Goal: Task Accomplishment & Management: Manage account settings

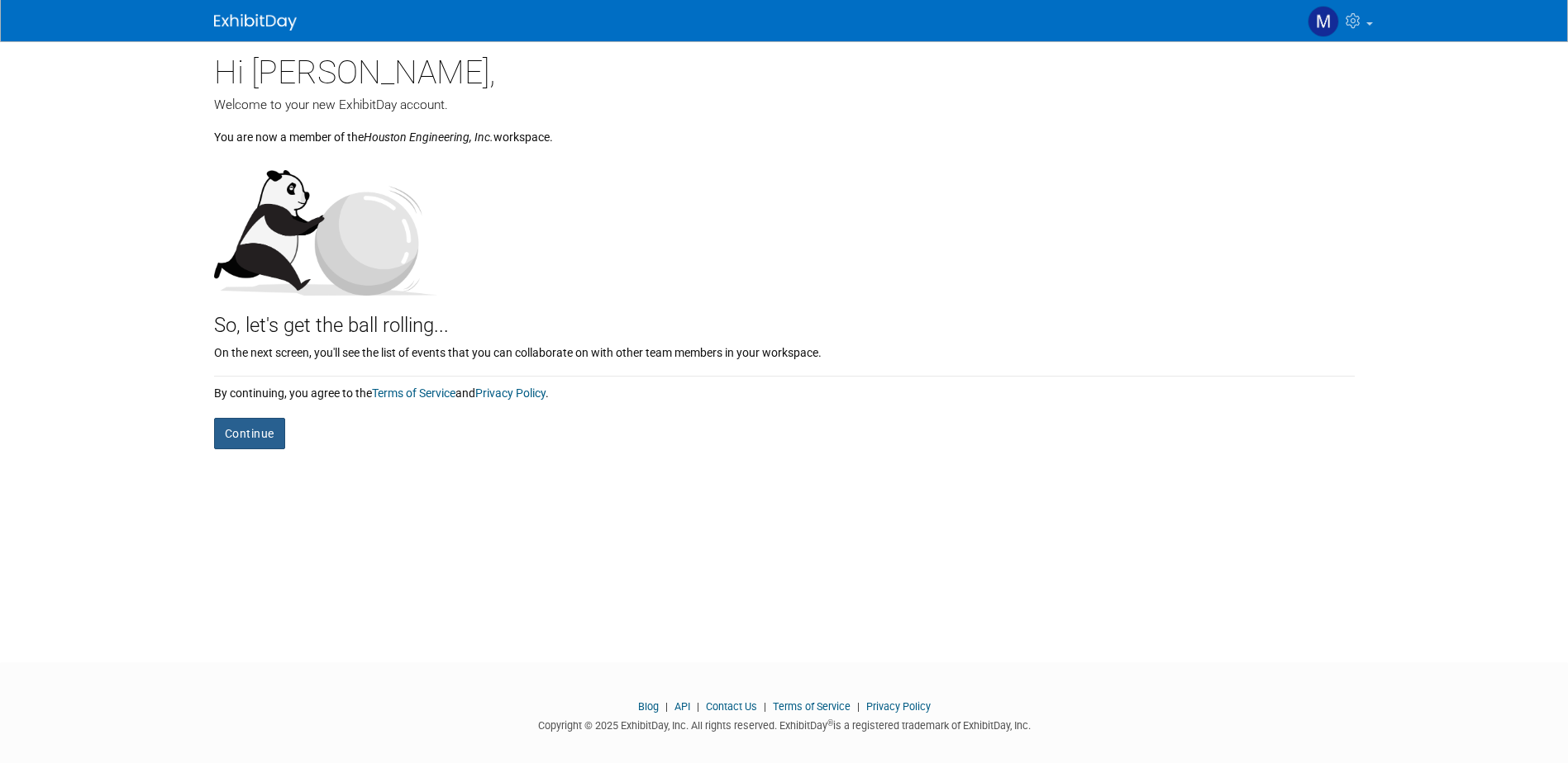
click at [250, 438] on button "Continue" at bounding box center [250, 434] width 71 height 32
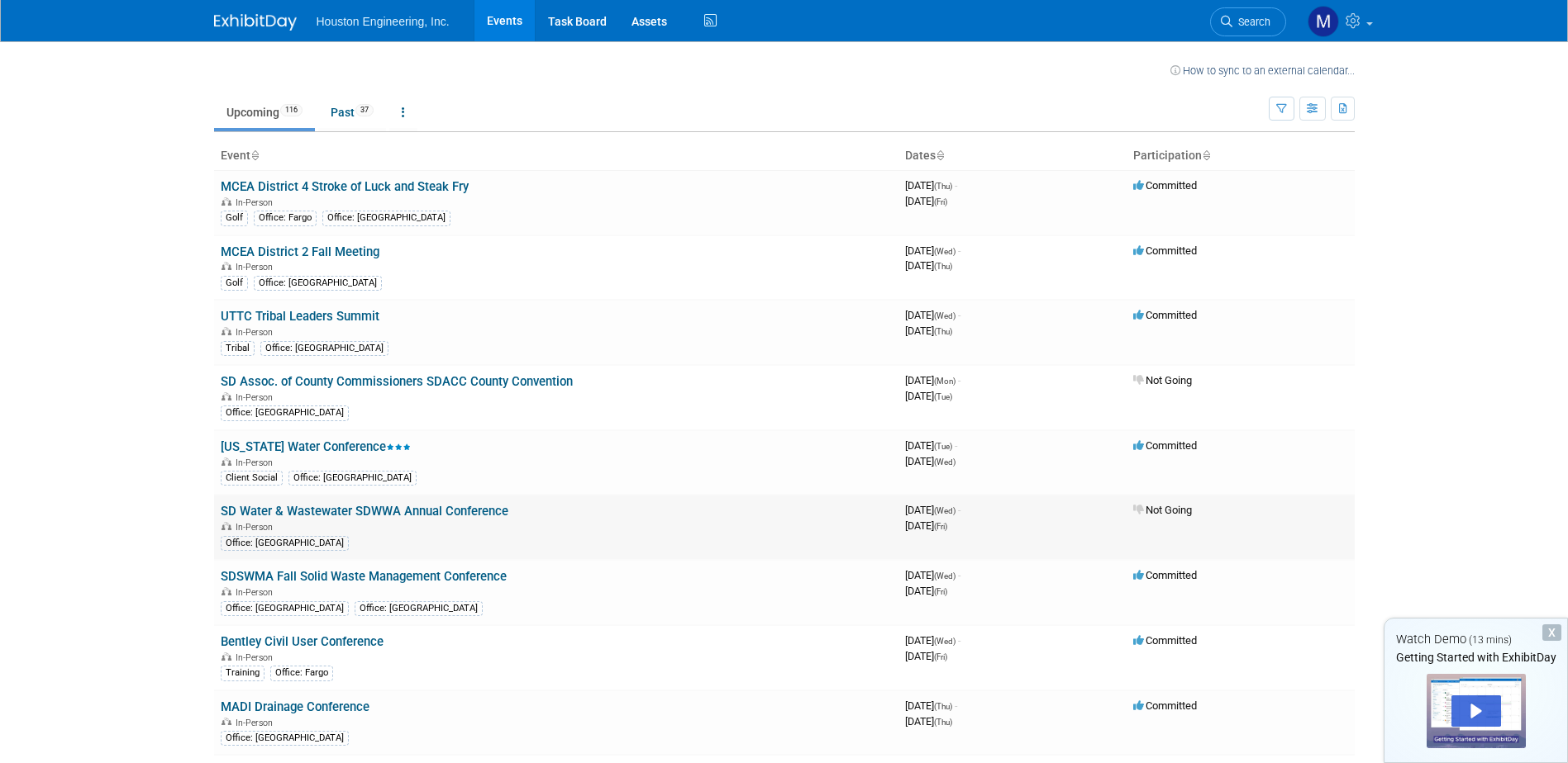
click at [1137, 505] on icon at bounding box center [1139, 509] width 12 height 10
click at [1552, 630] on div "X" at bounding box center [1552, 633] width 19 height 17
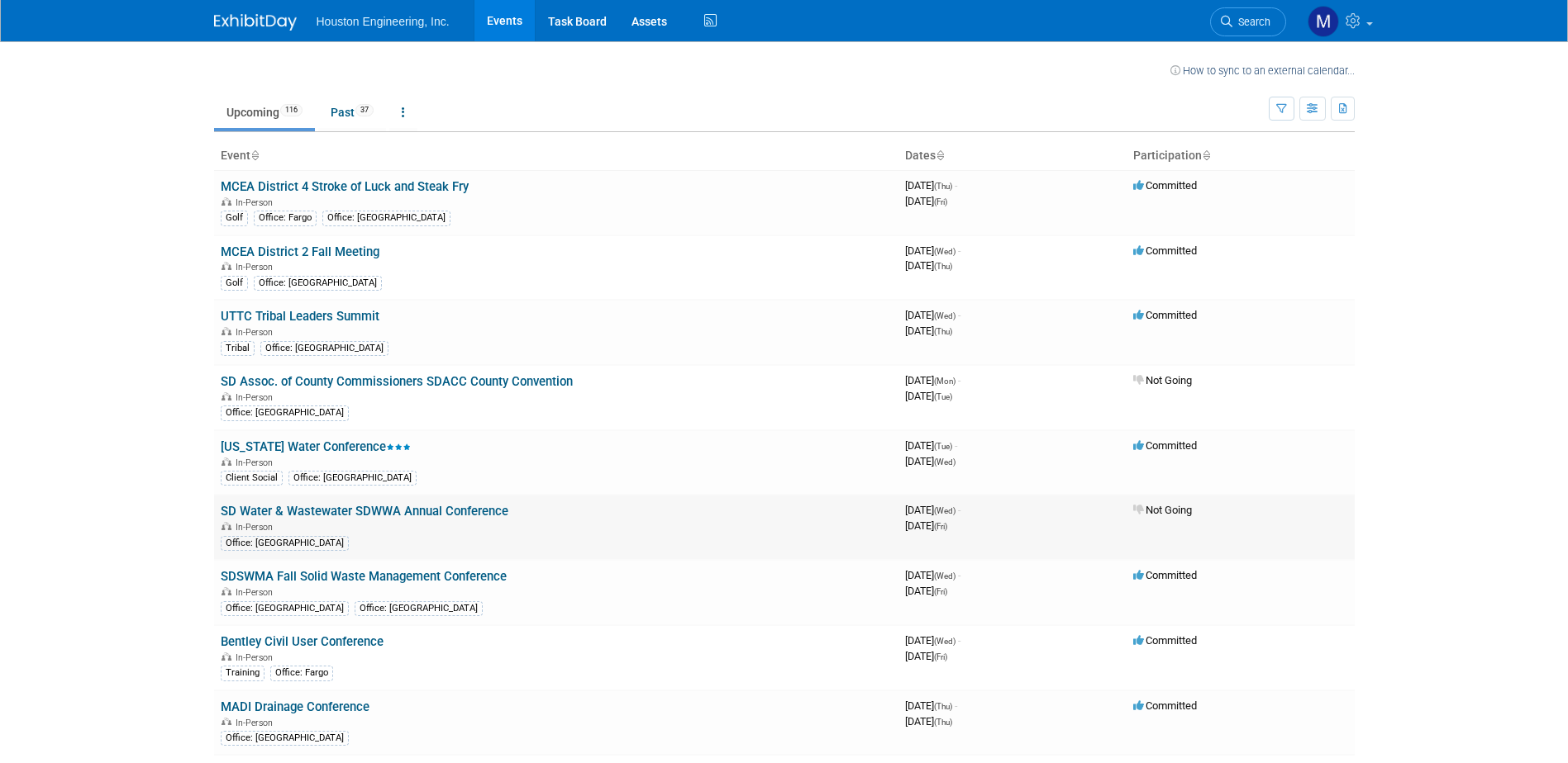
click at [311, 512] on link "SD Water & Wastewater SDWWA Annual Conference" at bounding box center [364, 511] width 288 height 15
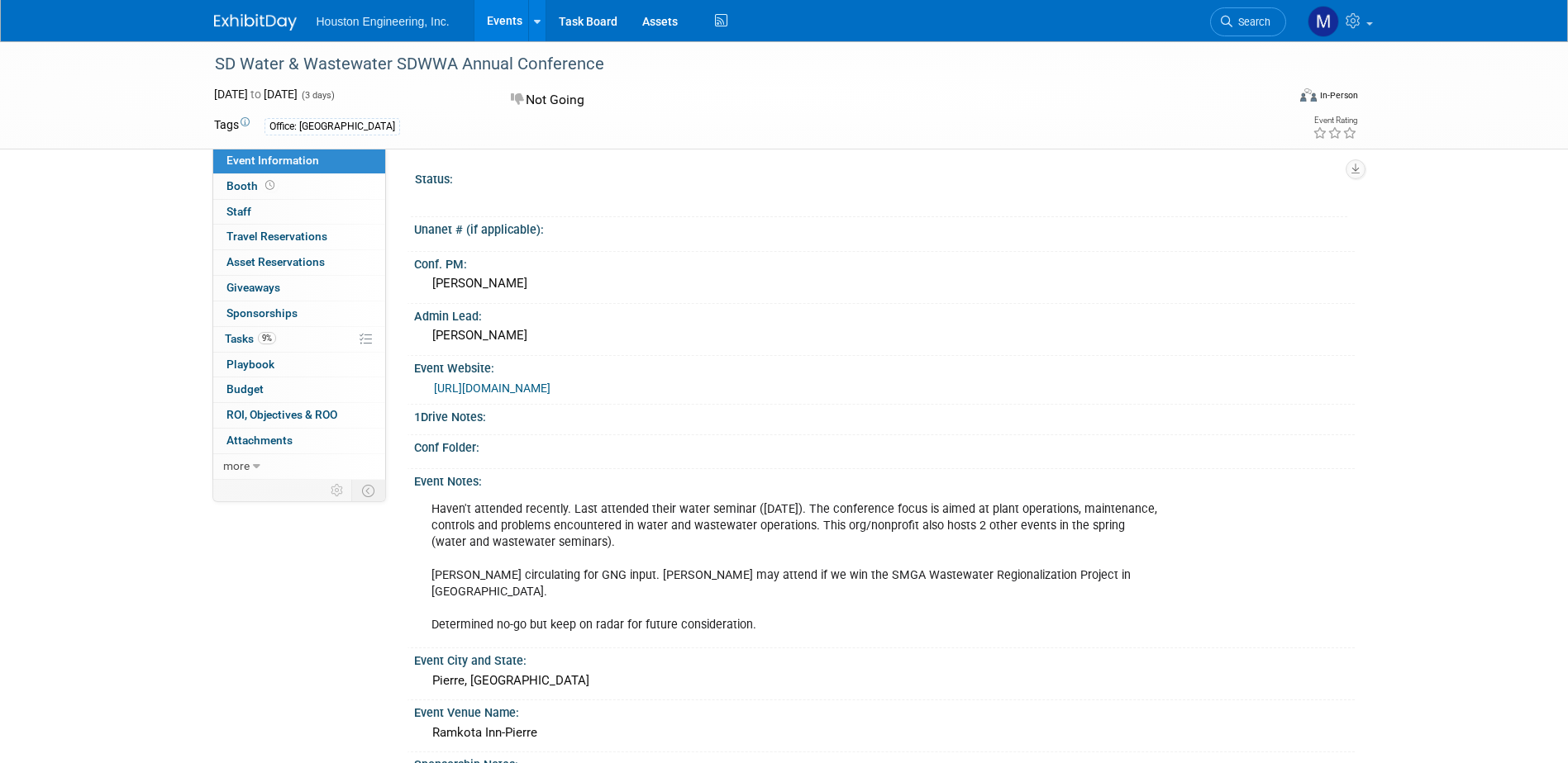
click at [507, 22] on link "Events" at bounding box center [505, 21] width 60 height 41
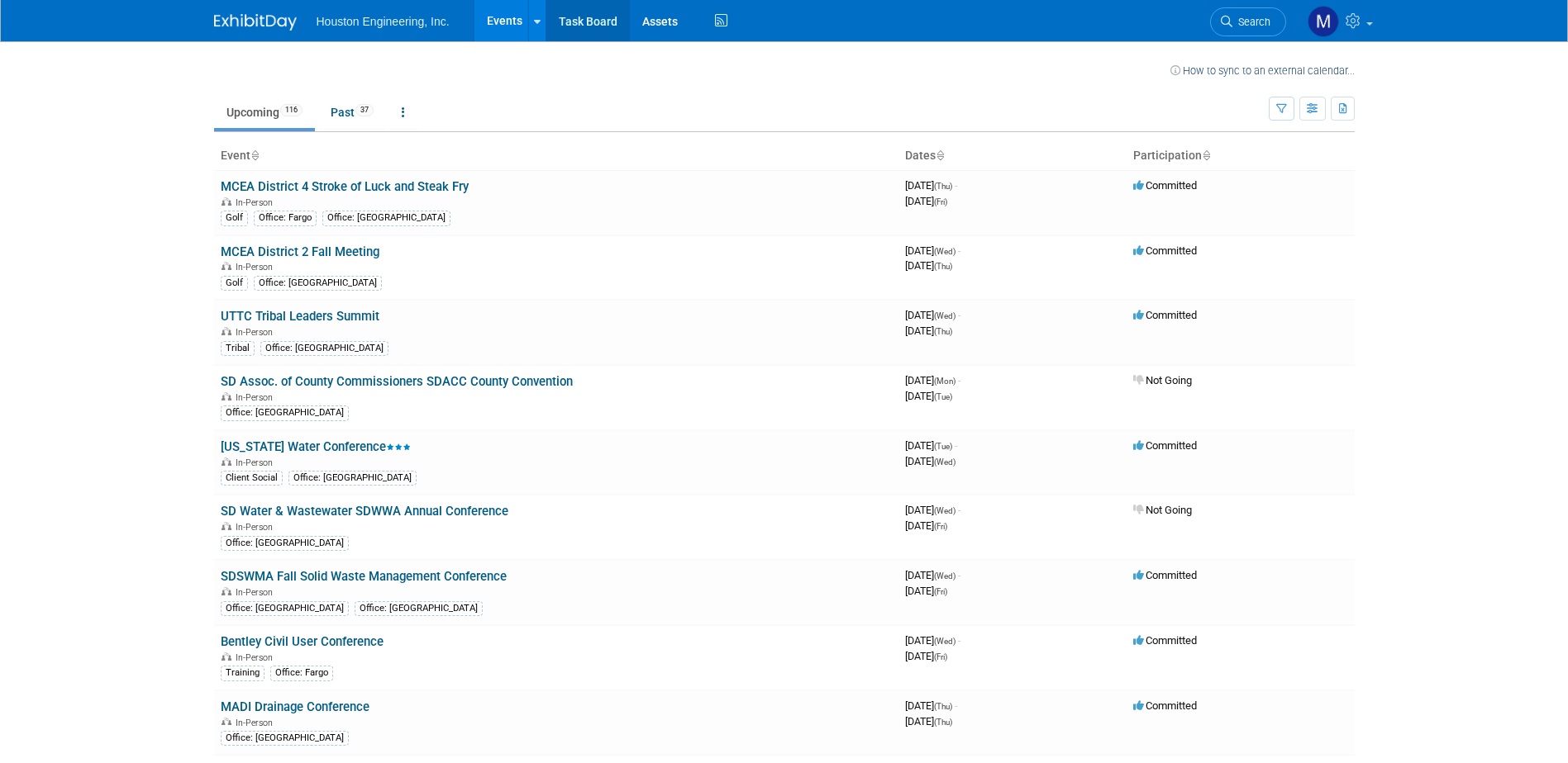
click at [575, 25] on link "Task Board" at bounding box center [587, 21] width 83 height 41
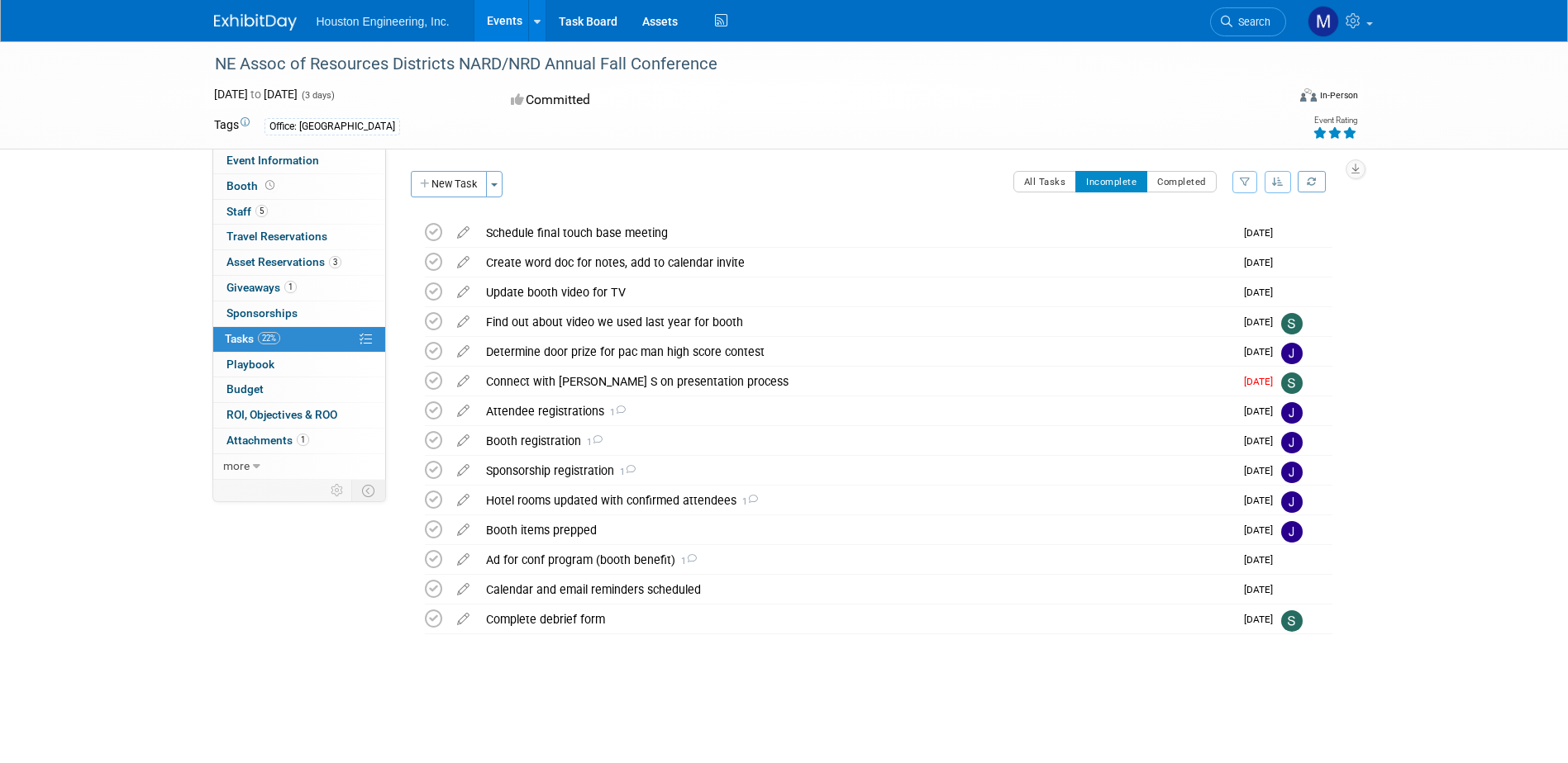
click at [509, 22] on link "Events" at bounding box center [505, 21] width 60 height 41
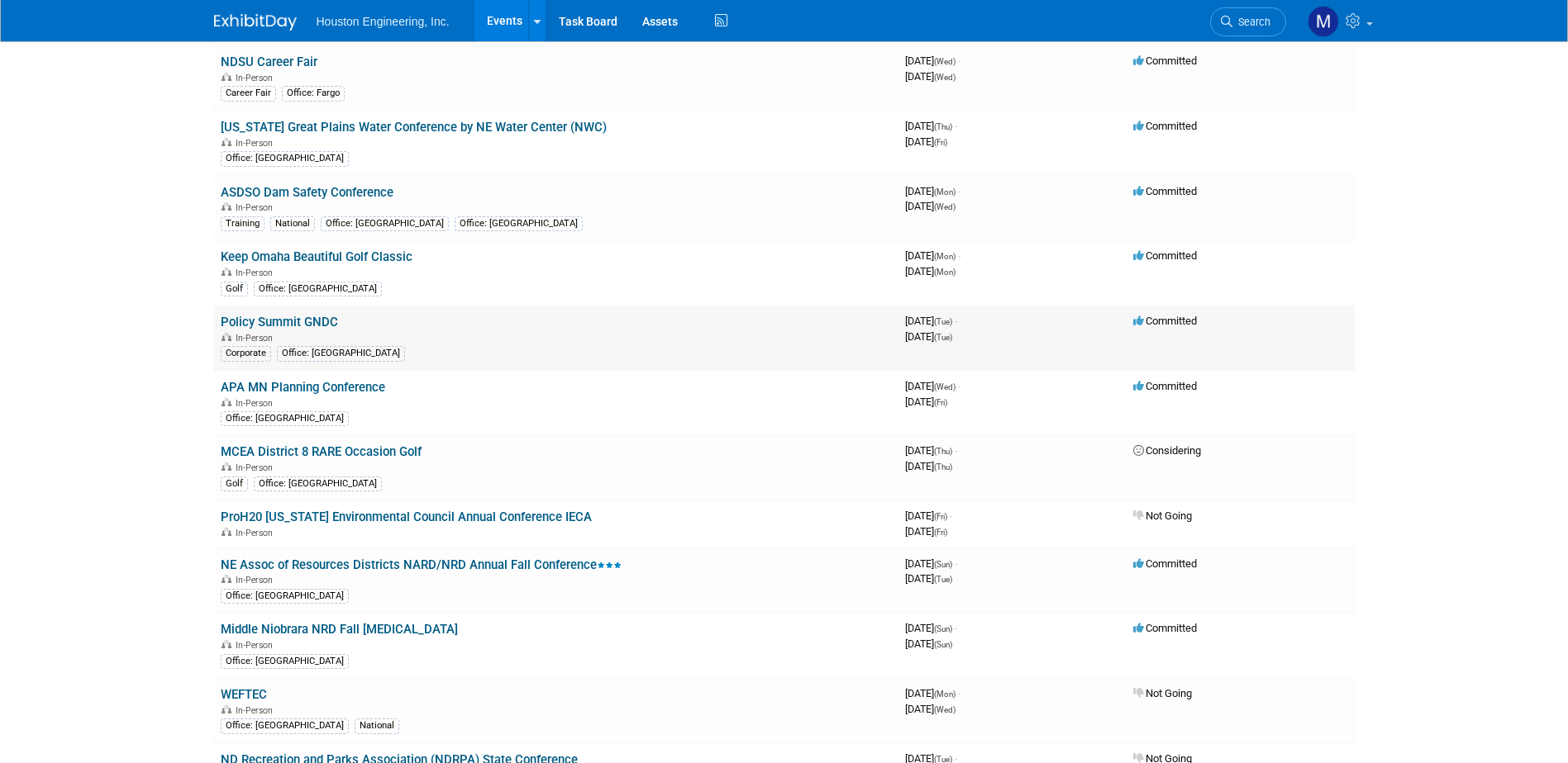
scroll to position [1074, 0]
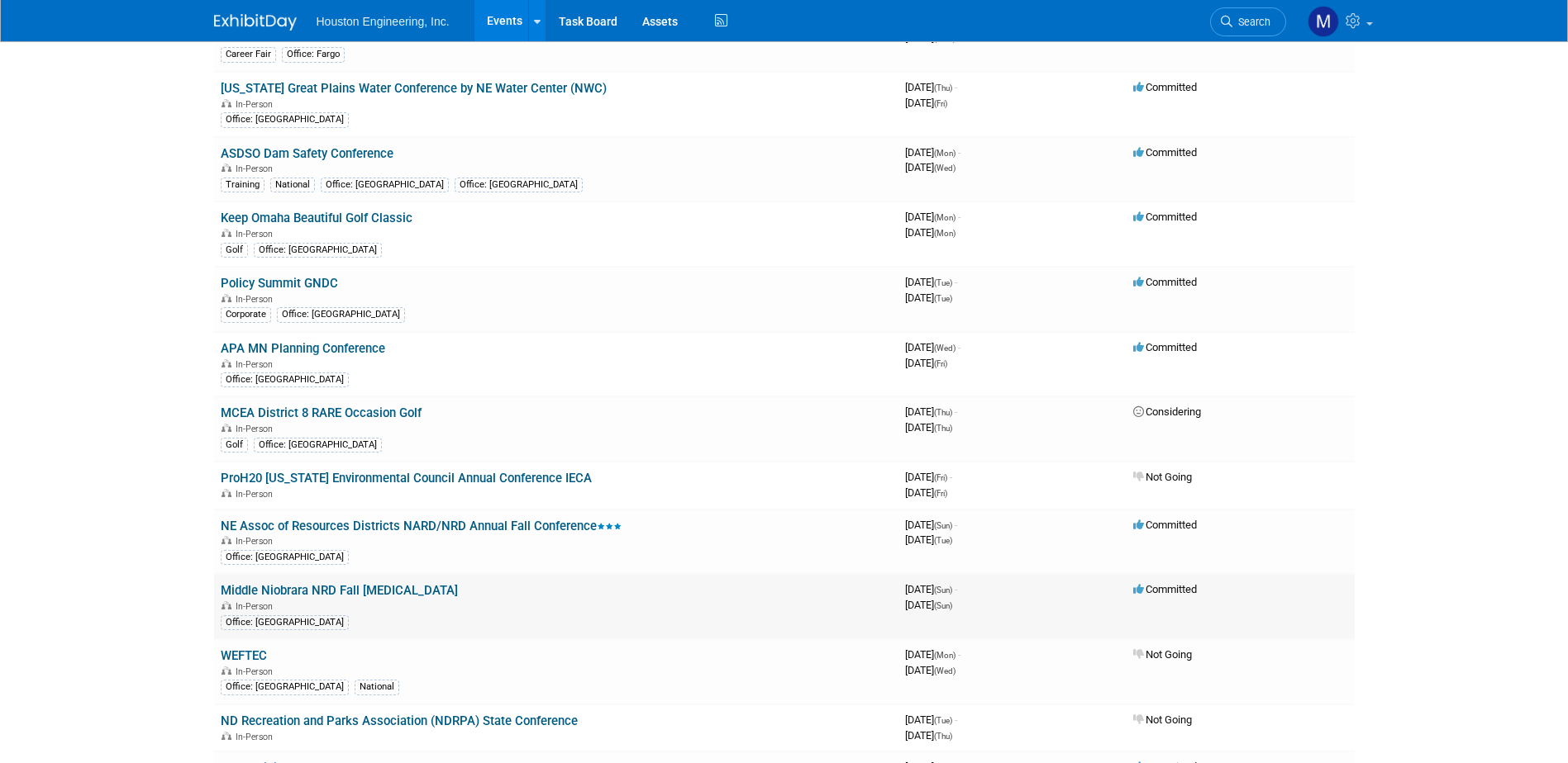
click at [281, 588] on link "Middle Niobrara NRD Fall [MEDICAL_DATA]" at bounding box center [339, 591] width 237 height 15
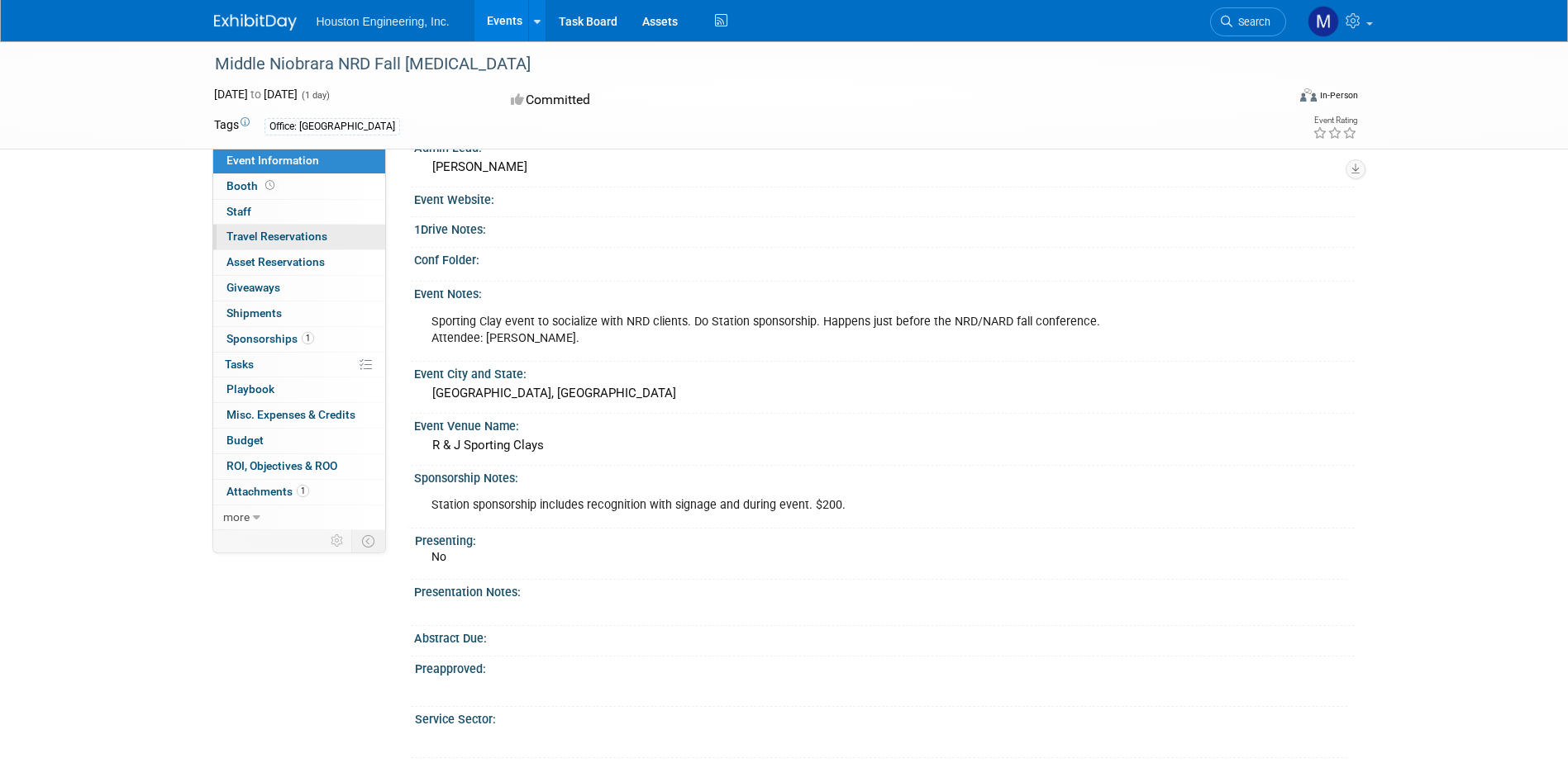
scroll to position [166, 0]
click at [271, 209] on link "0 Staff 0" at bounding box center [300, 213] width 172 height 24
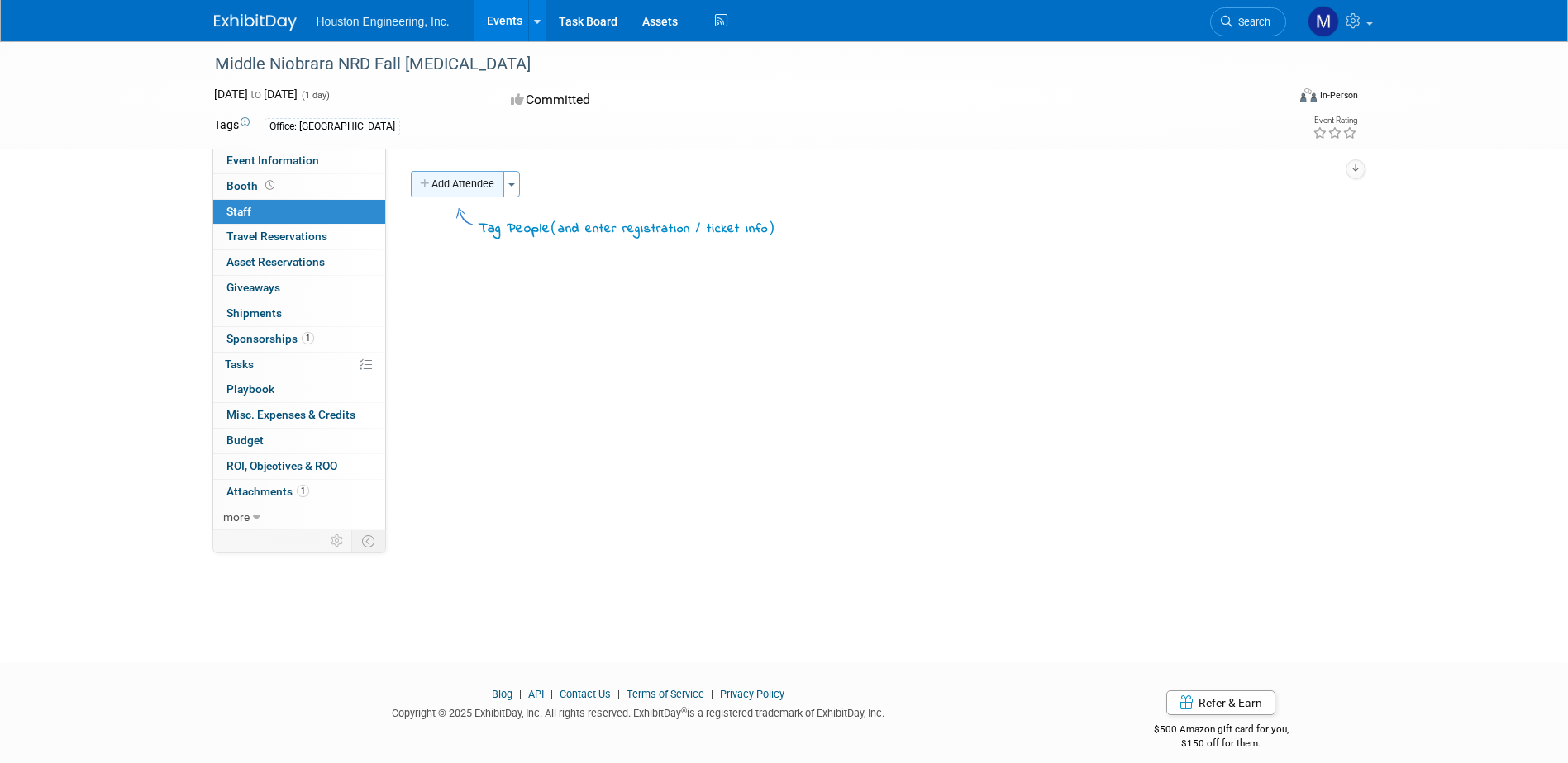
click at [476, 186] on button "Add Attendee" at bounding box center [458, 184] width 94 height 26
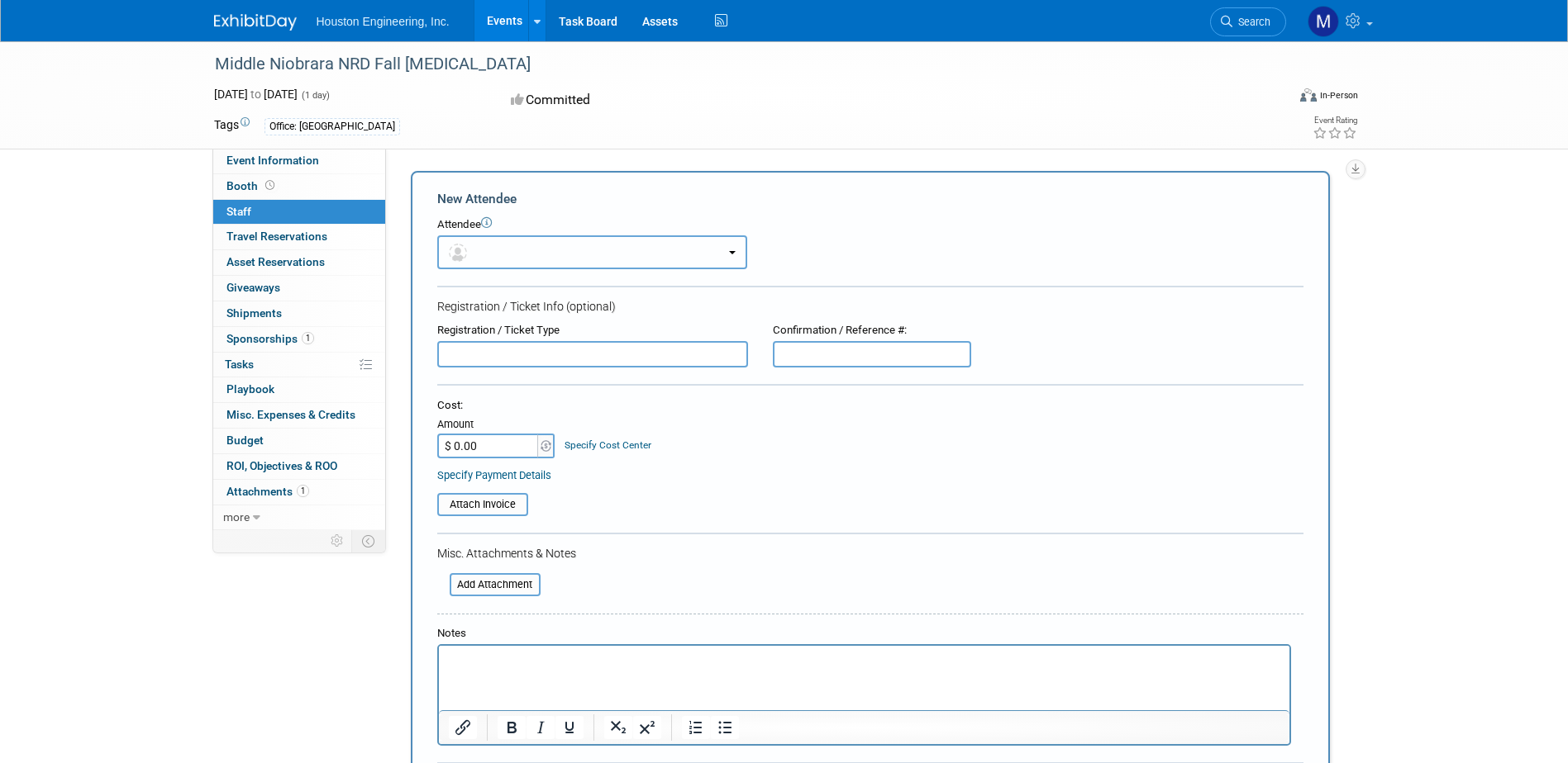
click at [491, 238] on button "button" at bounding box center [592, 253] width 310 height 34
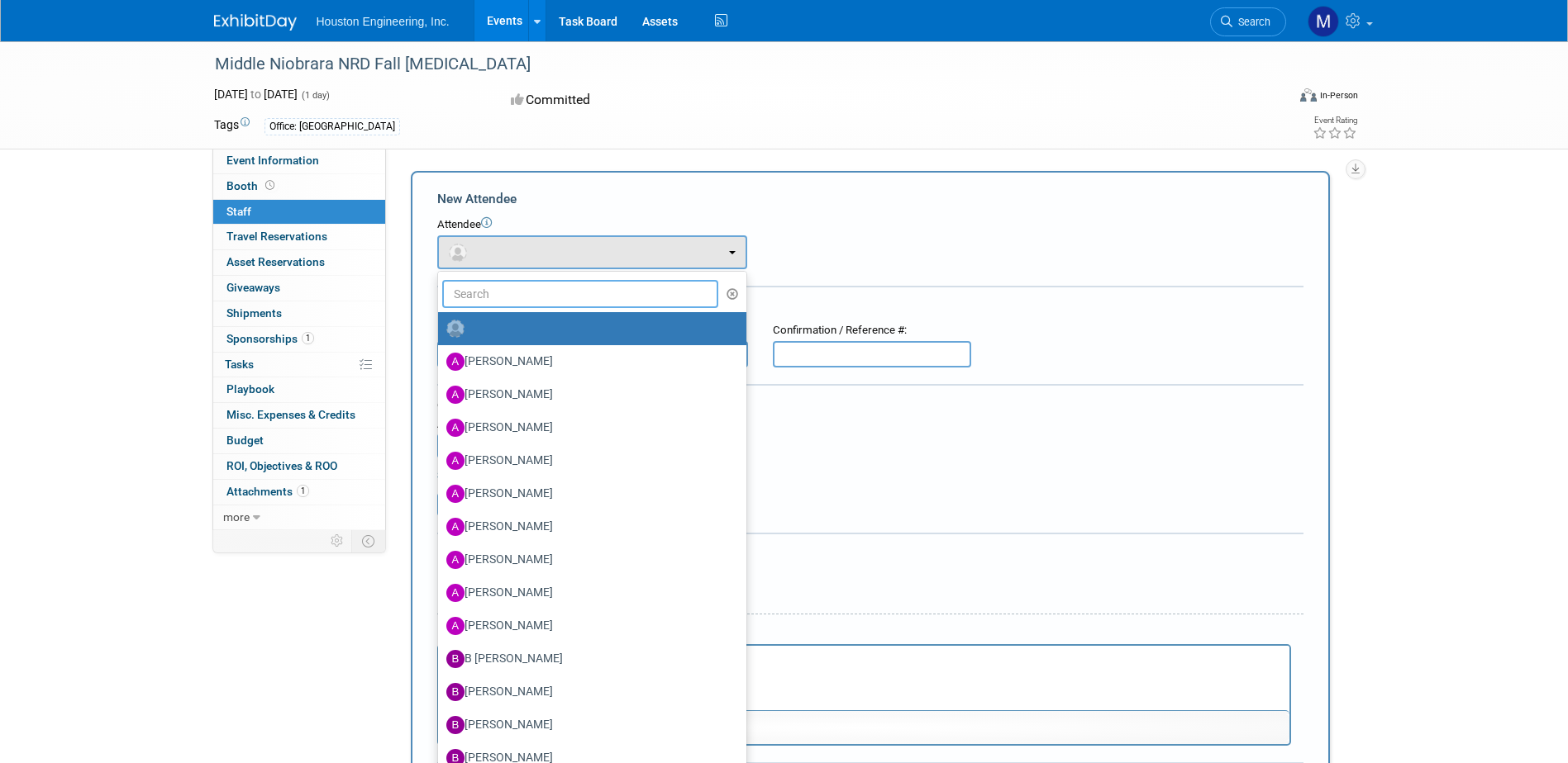
click at [493, 292] on input "text" at bounding box center [581, 294] width 277 height 28
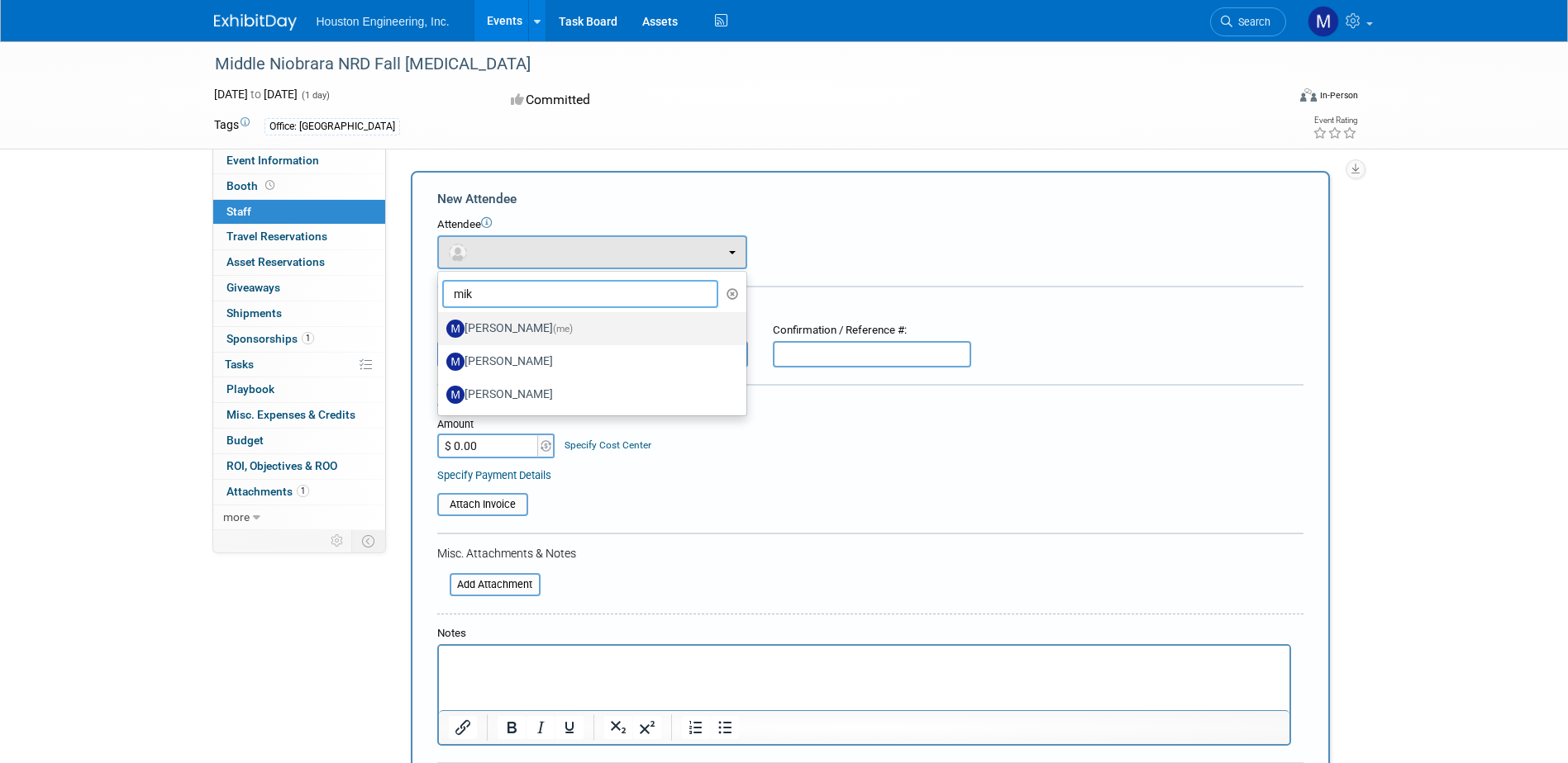
type input "mik"
click at [498, 326] on label "Mike Van Hove (me)" at bounding box center [588, 329] width 284 height 26
click at [440, 326] on input "Mike Van Hove (me)" at bounding box center [435, 326] width 10 height 10
select select "4d2b463a-42f3-4c93-a499-6e8d9609c702"
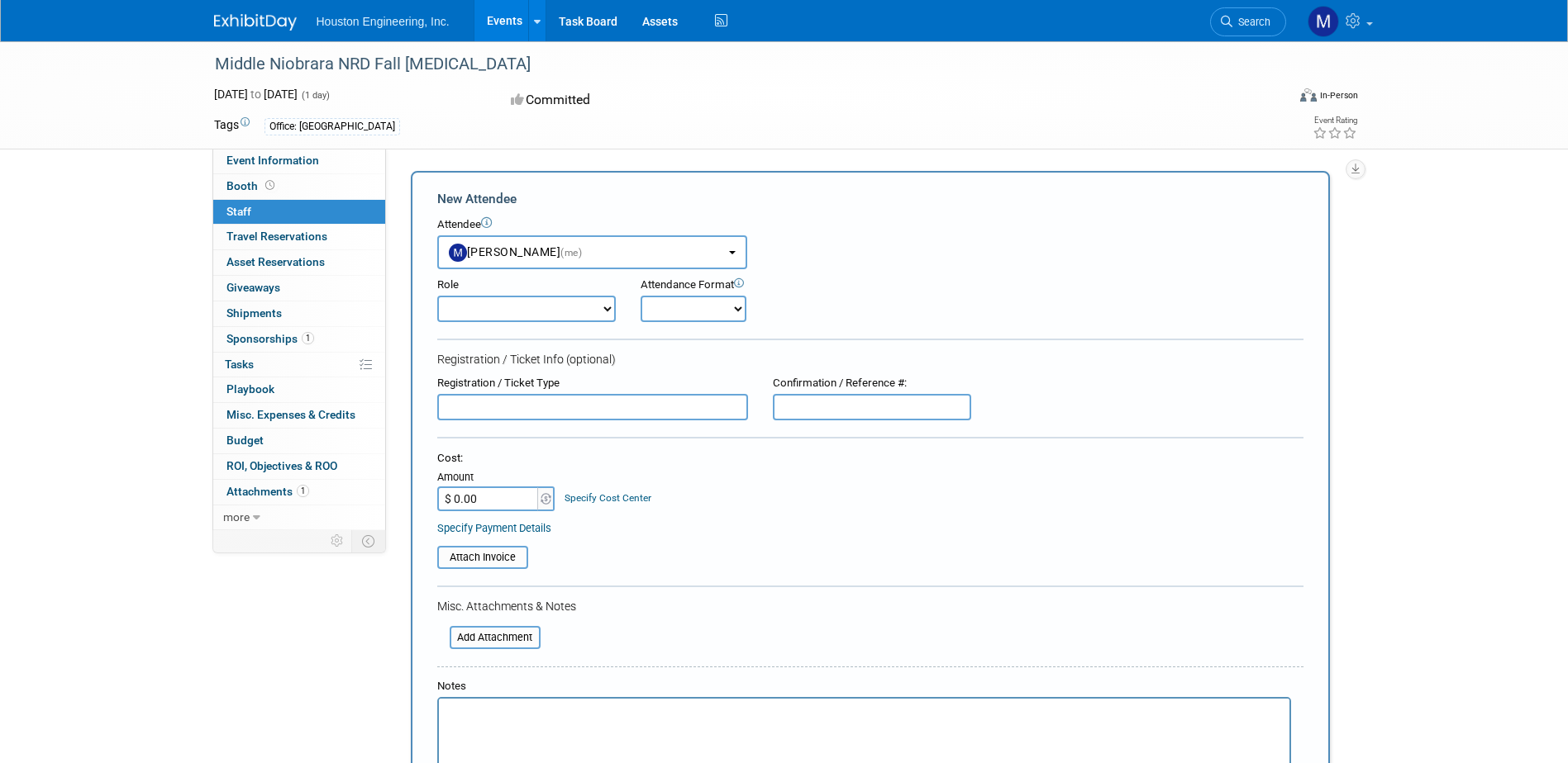
click at [604, 307] on select "Conf Attendee Conf PM Demonstrator Host Planner Presenter Sales Representative" at bounding box center [526, 309] width 179 height 26
select select "200"
click at [437, 296] on select "Conf Attendee Conf PM Demonstrator Host Planner Presenter Sales Representative" at bounding box center [526, 309] width 179 height 26
click at [680, 305] on select "Onsite Remote" at bounding box center [693, 309] width 106 height 26
select select "1"
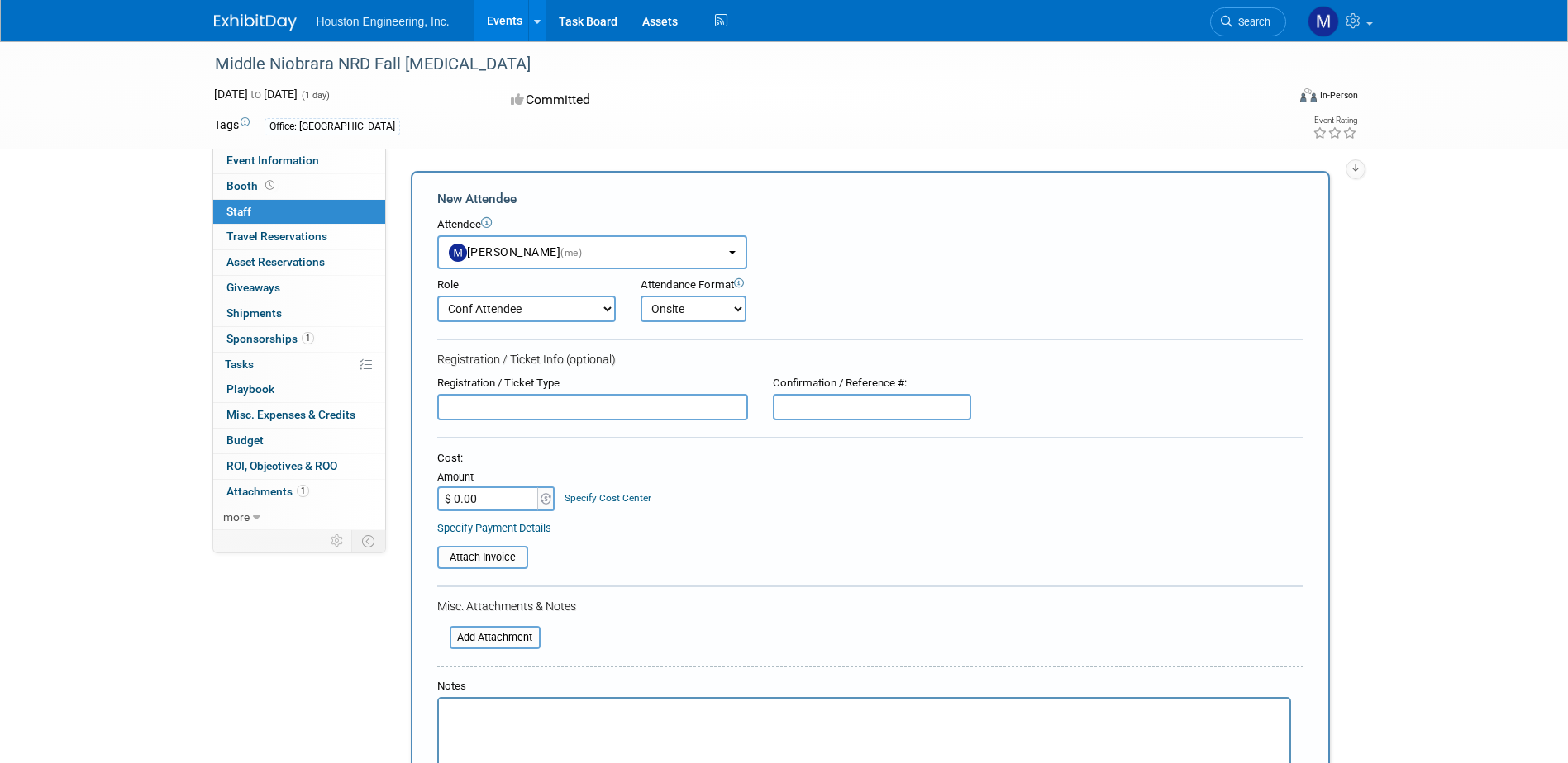
click at [641, 296] on select "Onsite Remote" at bounding box center [693, 309] width 106 height 26
click at [257, 183] on span "Booth" at bounding box center [252, 186] width 52 height 13
select select "No"
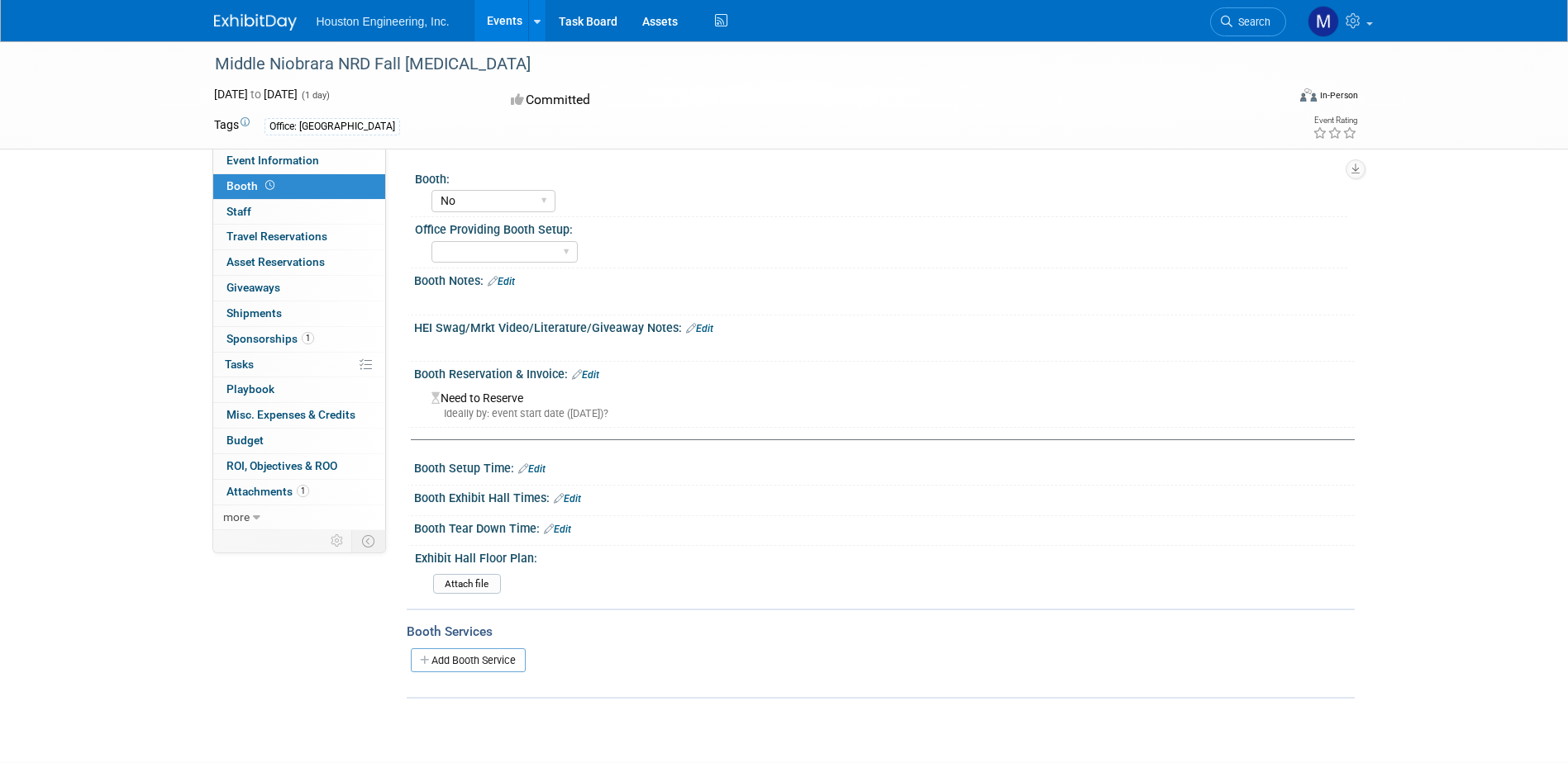
click at [273, 60] on div "Middle Niobrara NRD Fall [MEDICAL_DATA]" at bounding box center [734, 65] width 1052 height 30
click at [520, 29] on link "Events" at bounding box center [505, 21] width 60 height 41
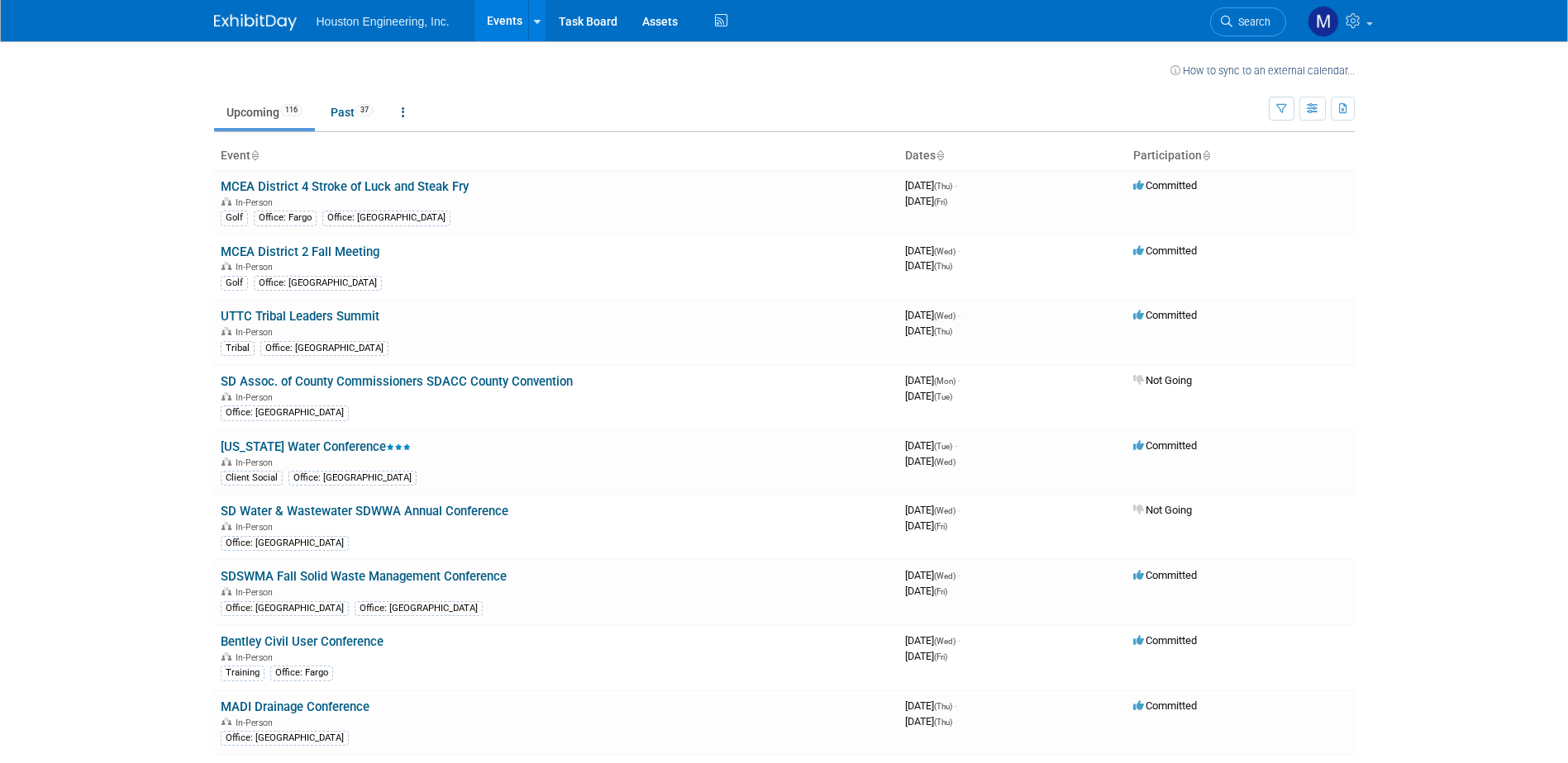
click at [245, 154] on th "Event" at bounding box center [556, 156] width 685 height 28
click at [1313, 110] on icon "button" at bounding box center [1312, 109] width 12 height 10
click at [1292, 100] on button "button" at bounding box center [1281, 109] width 25 height 24
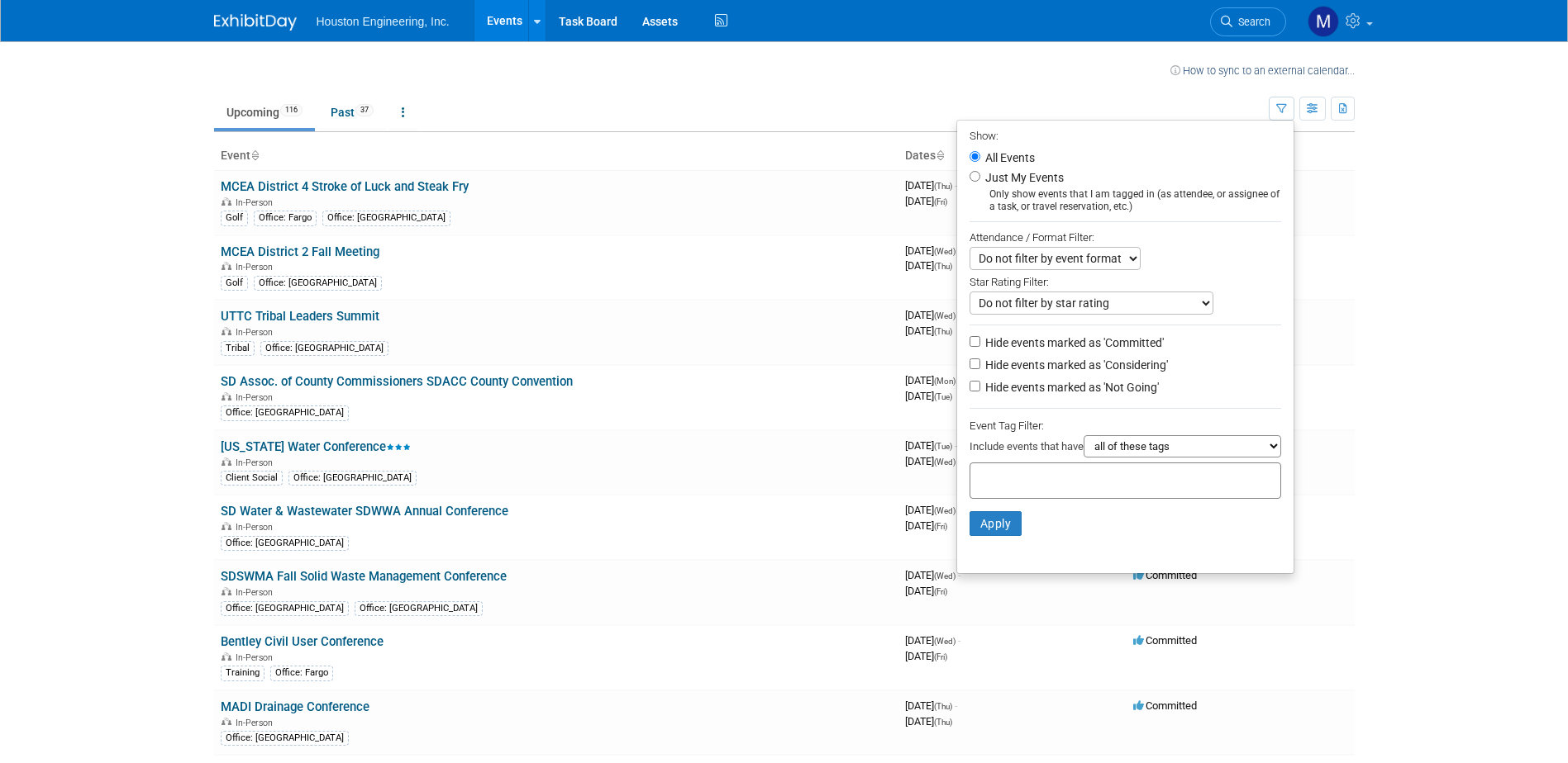
click at [1123, 458] on select "all of these tags any one of these tags only and exactly these specific tags" at bounding box center [1182, 447] width 198 height 22
drag, startPoint x: 1123, startPoint y: 459, endPoint x: 1104, endPoint y: 462, distance: 19.2
click at [1123, 458] on select "all of these tags any one of these tags only and exactly these specific tags" at bounding box center [1182, 447] width 198 height 22
click at [1397, 152] on body "Houston Engineering, Inc. Events Recently Viewed Events: Middle Niobrara NRD Fa…" at bounding box center [784, 381] width 1568 height 763
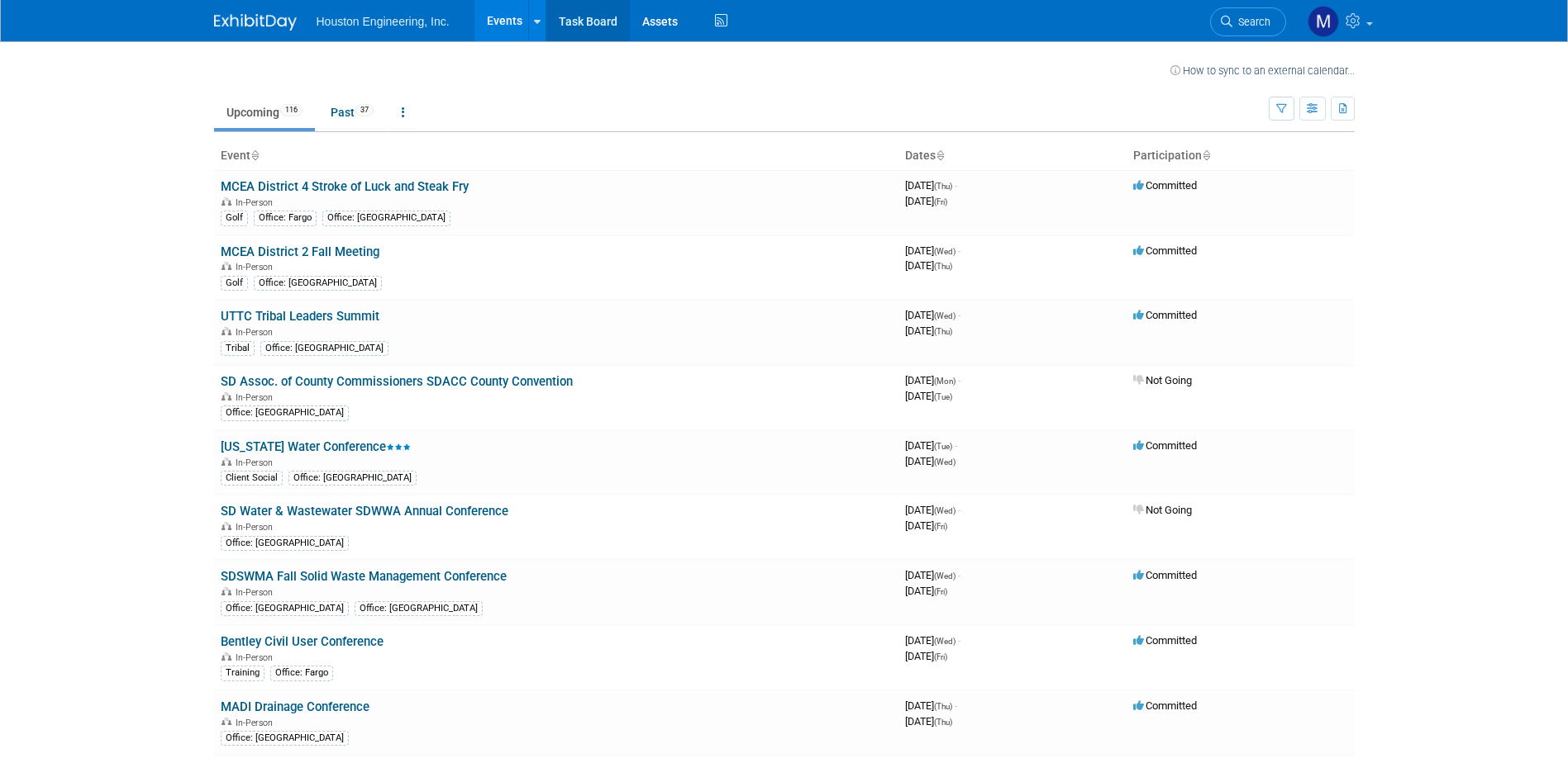
click at [574, 31] on link "Task Board" at bounding box center [587, 21] width 83 height 41
